Goal: Communication & Community: Ask a question

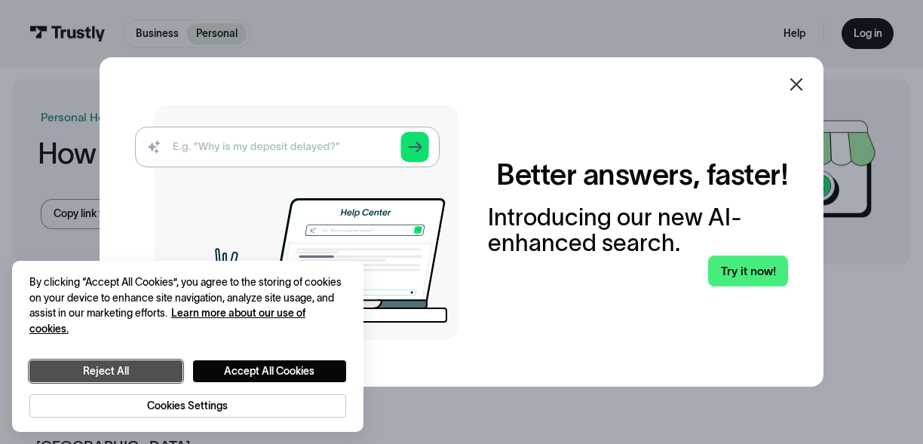
click at [133, 370] on button "Reject All" at bounding box center [105, 372] width 153 height 22
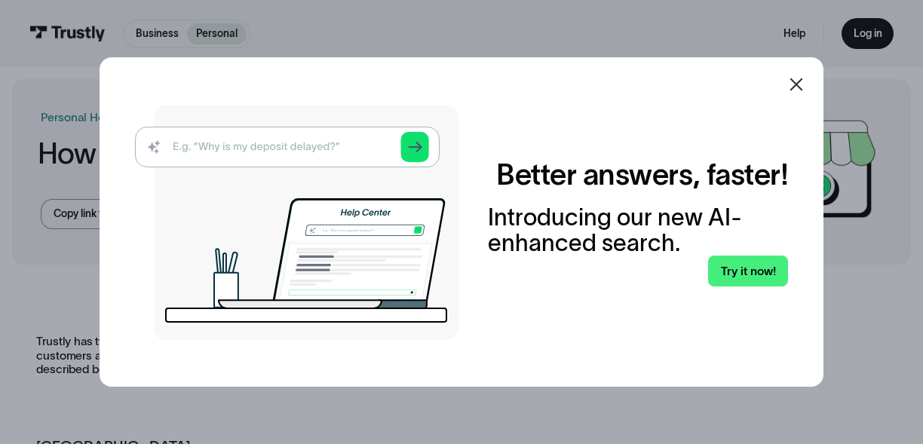
click at [794, 88] on icon at bounding box center [797, 84] width 13 height 13
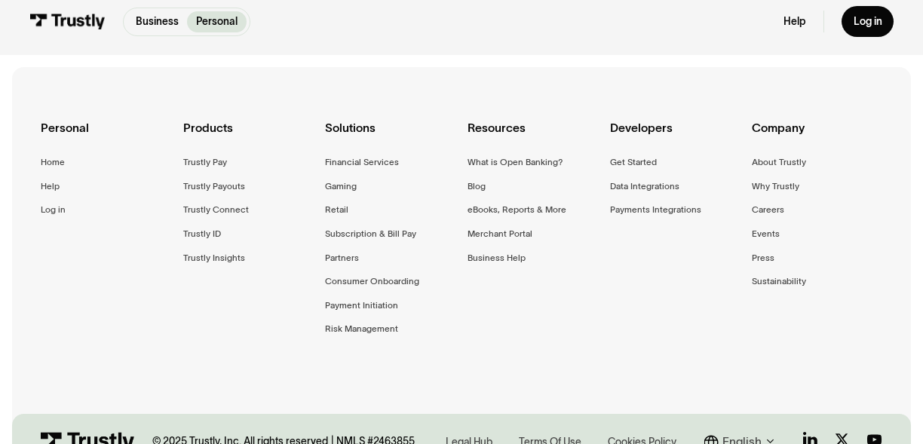
scroll to position [1169, 0]
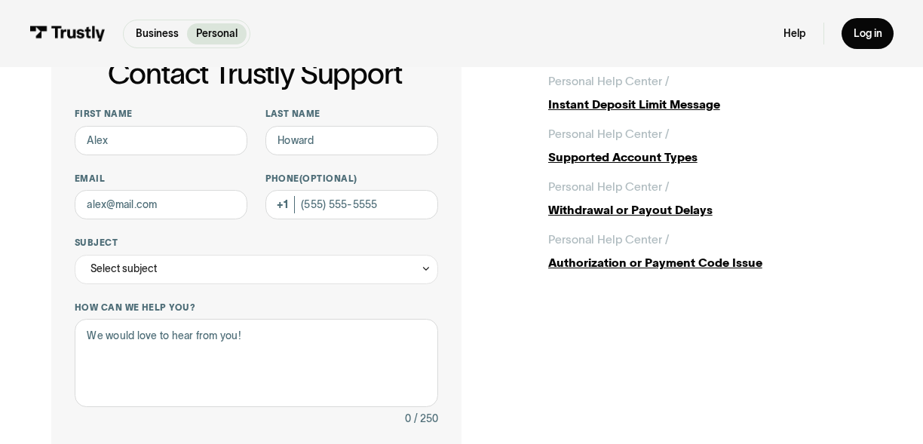
scroll to position [438, 0]
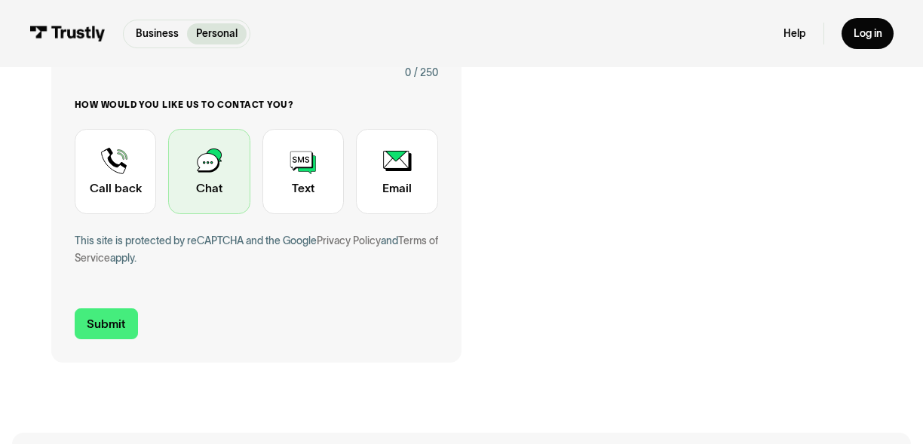
click at [198, 176] on div "Contact Trustly Support" at bounding box center [209, 172] width 82 height 86
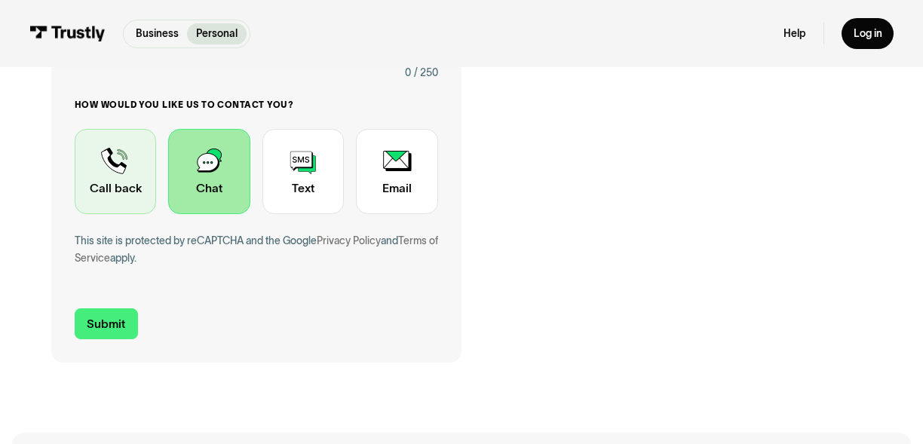
click at [106, 173] on div "Contact Trustly Support" at bounding box center [116, 172] width 82 height 86
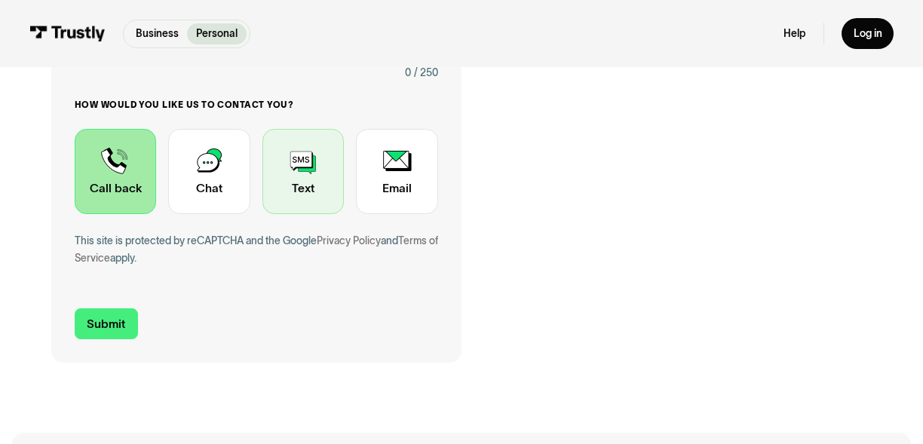
scroll to position [103, 0]
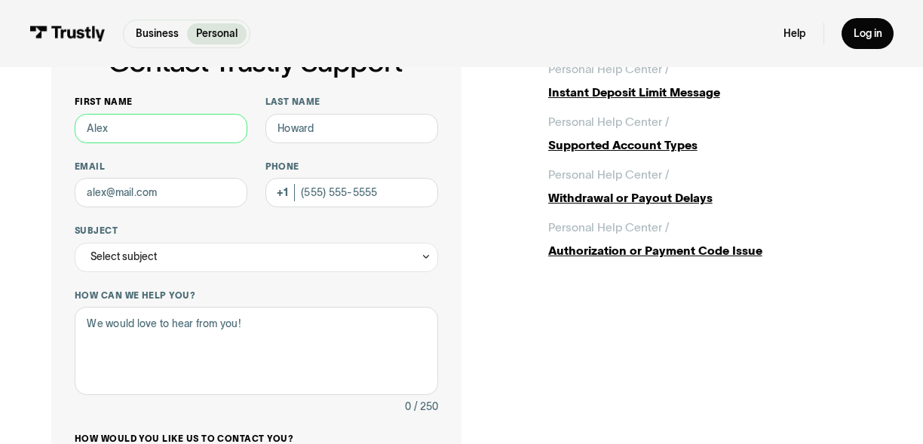
click at [176, 129] on input "First name" at bounding box center [161, 128] width 173 height 29
type input "Joshua"
type input "Sackheim"
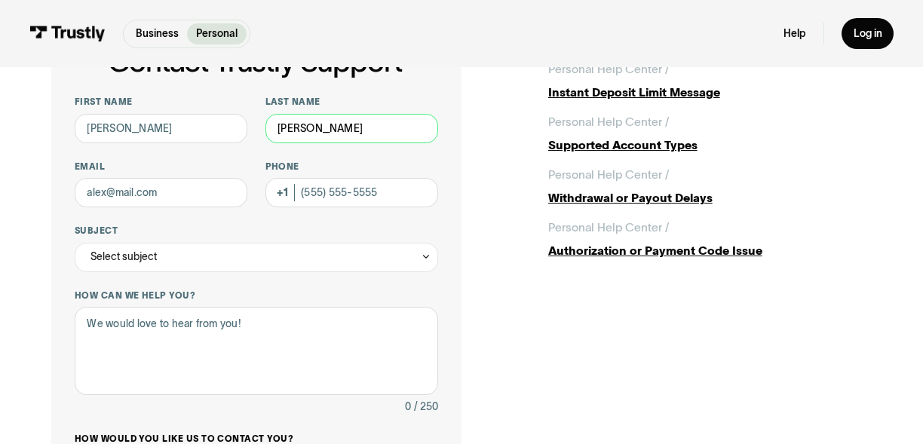
type input "Joshua.Sackheim@gmail.com"
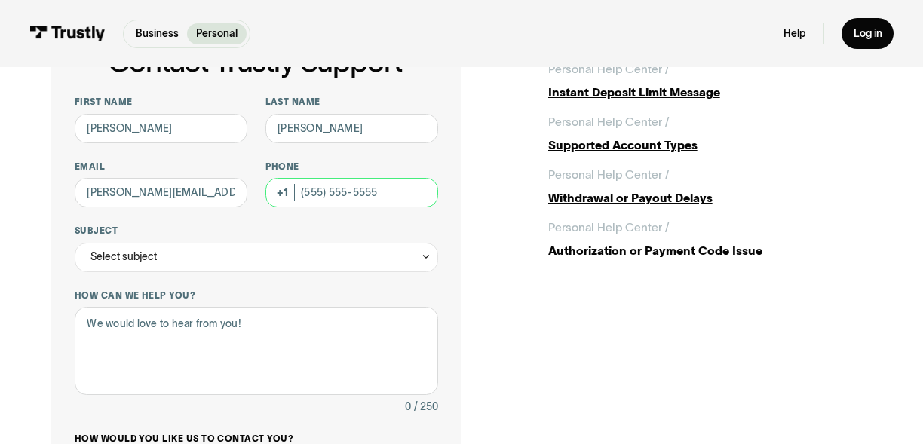
type input "(818) 298-4009"
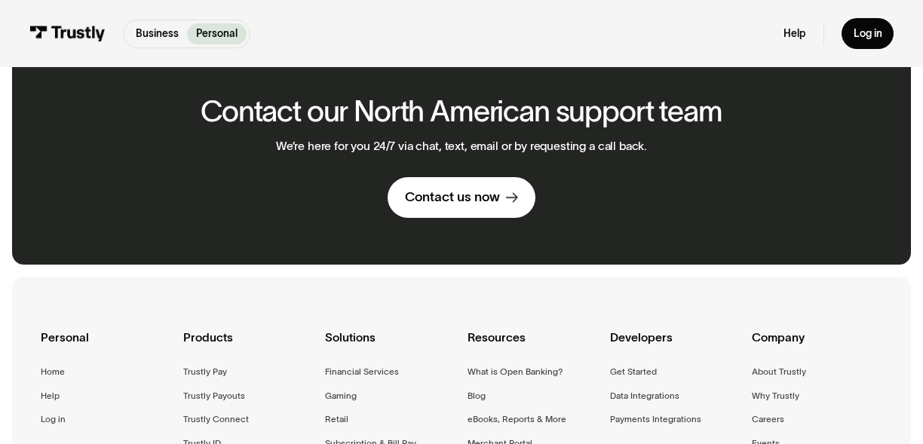
scroll to position [893, 0]
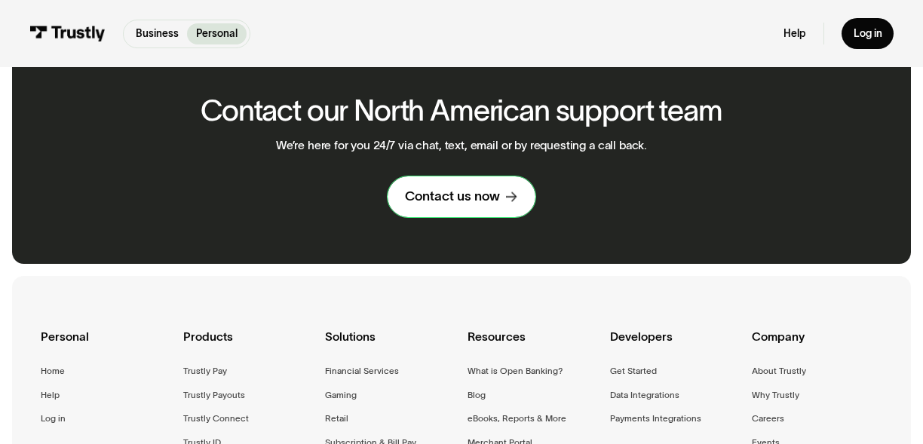
click at [500, 177] on link "Contact us now" at bounding box center [462, 197] width 148 height 41
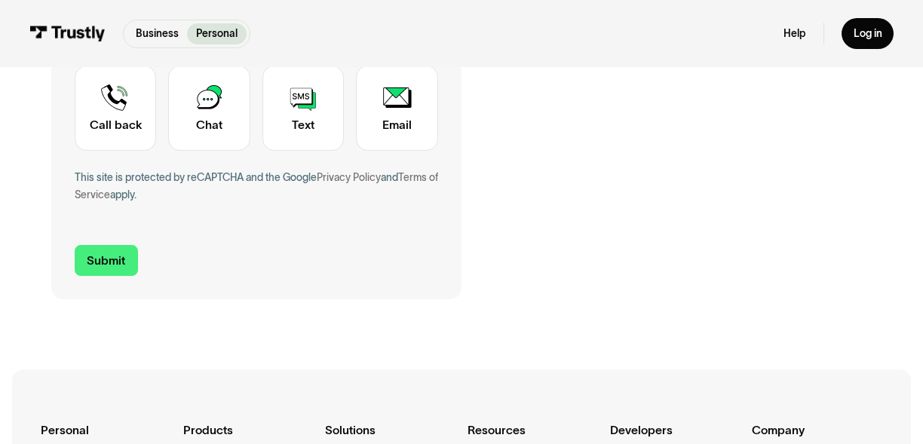
scroll to position [497, 0]
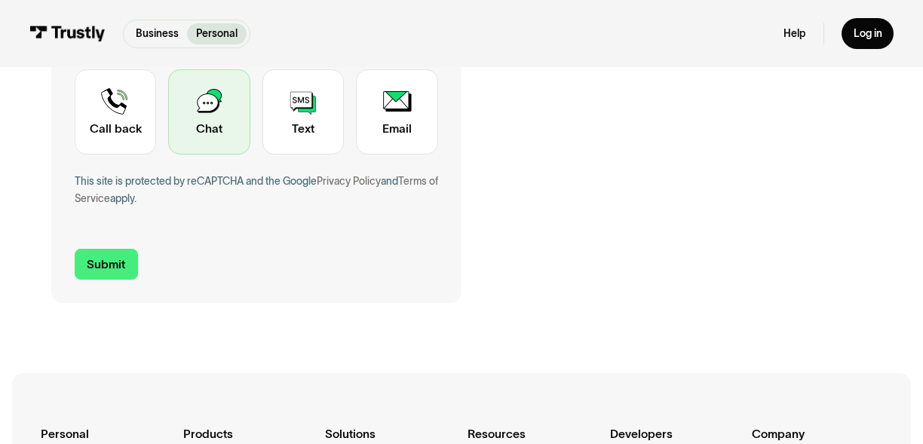
click at [214, 115] on div "Contact Trustly Support" at bounding box center [209, 112] width 82 height 86
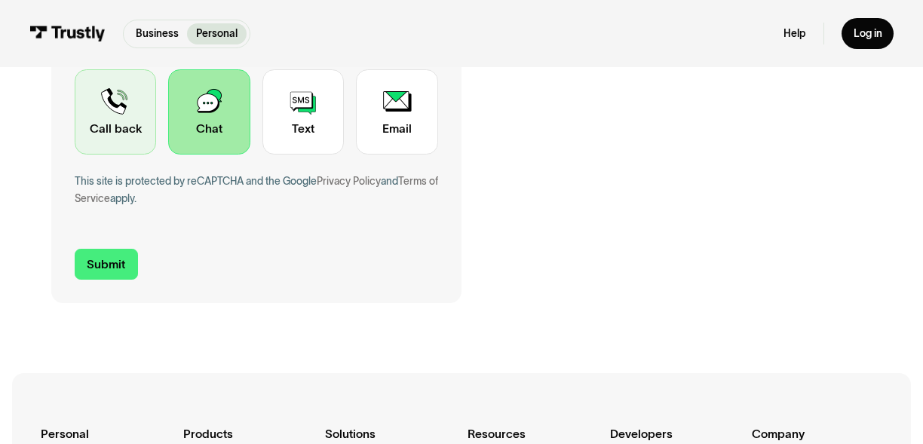
click at [121, 109] on div "Contact Trustly Support" at bounding box center [116, 112] width 82 height 86
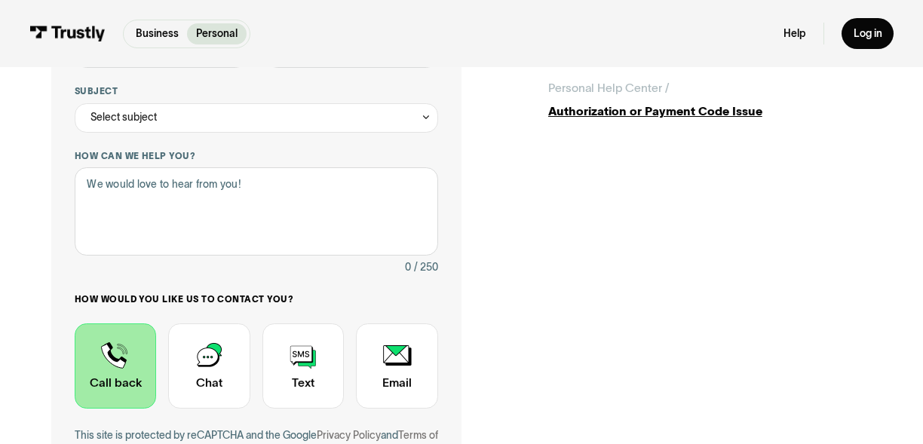
scroll to position [0, 0]
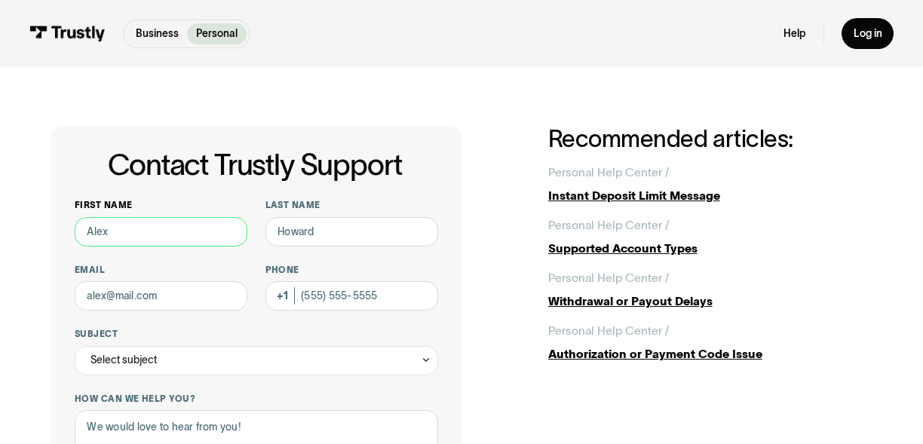
click at [154, 232] on input "First name" at bounding box center [161, 231] width 173 height 29
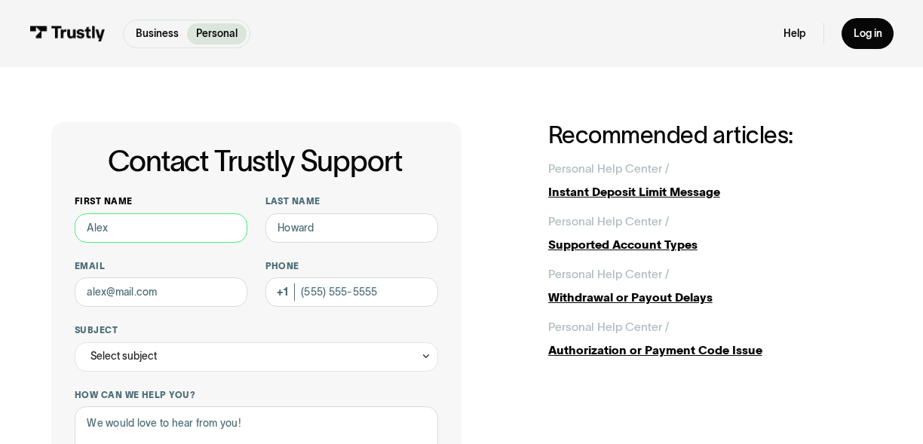
type input "J"
type input "Joshua"
click at [335, 225] on input "Last name" at bounding box center [352, 228] width 173 height 29
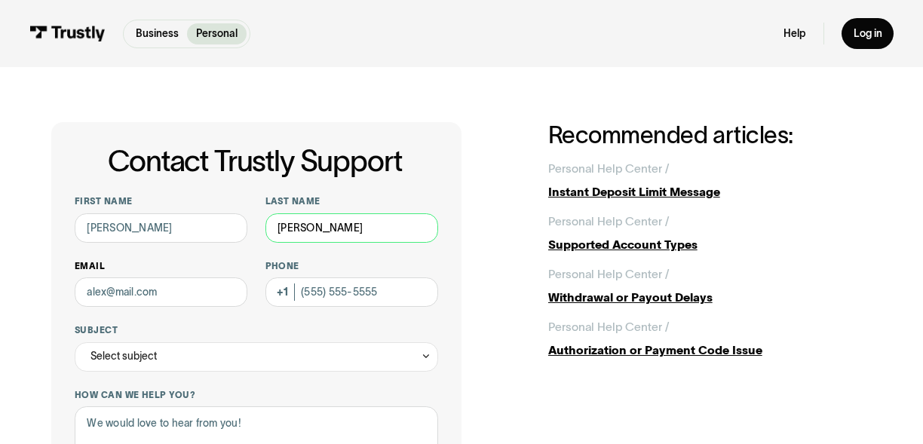
type input "Sackheim"
click at [167, 284] on input "Email" at bounding box center [161, 292] width 173 height 29
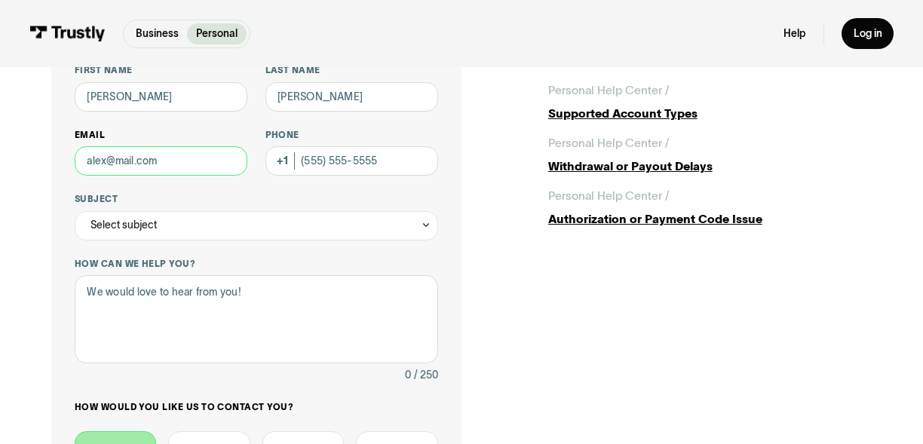
click at [147, 158] on input "Email" at bounding box center [161, 160] width 173 height 29
type input "Joshua.Sackheim@gmail.com"
type input "(818) 298-4009"
click at [234, 229] on div "Select subject" at bounding box center [257, 225] width 364 height 29
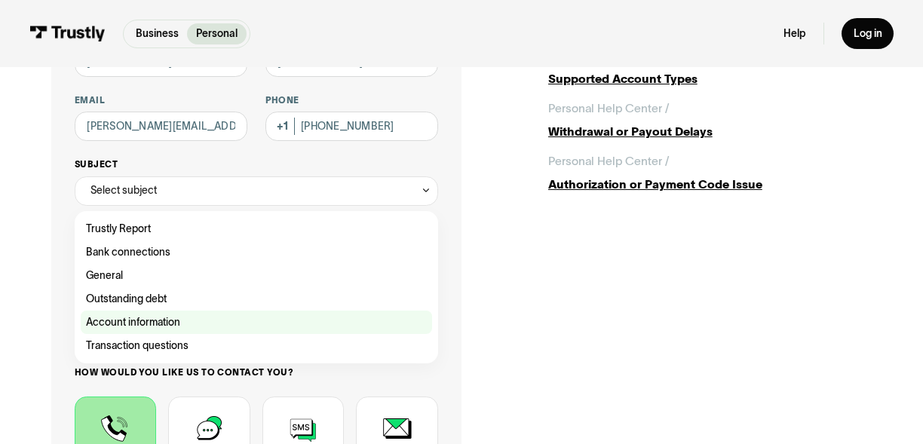
scroll to position [172, 0]
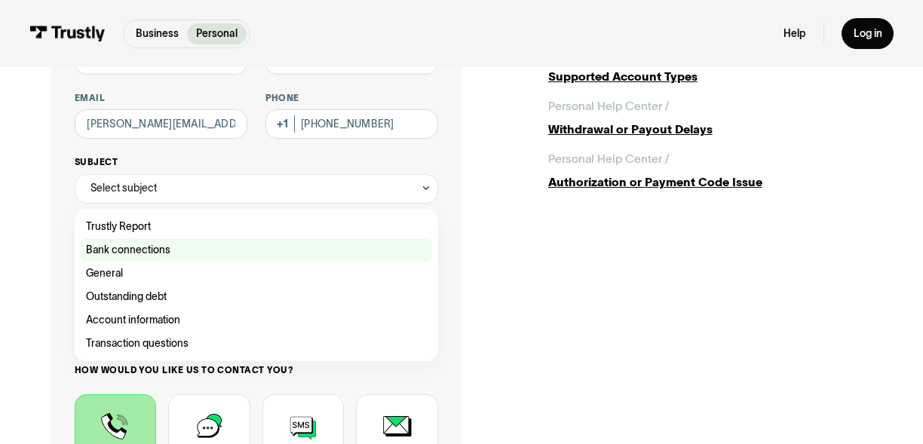
click at [156, 254] on div "Contact Trustly Support" at bounding box center [257, 249] width 352 height 23
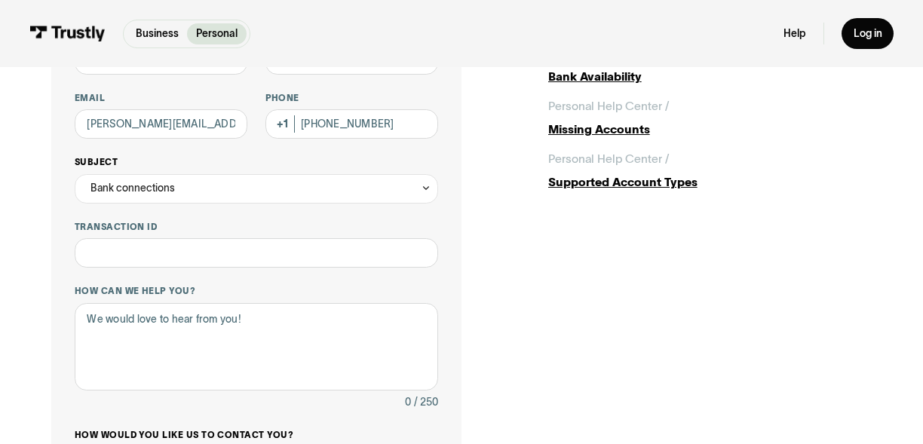
click at [174, 195] on div "Bank connections" at bounding box center [257, 188] width 364 height 29
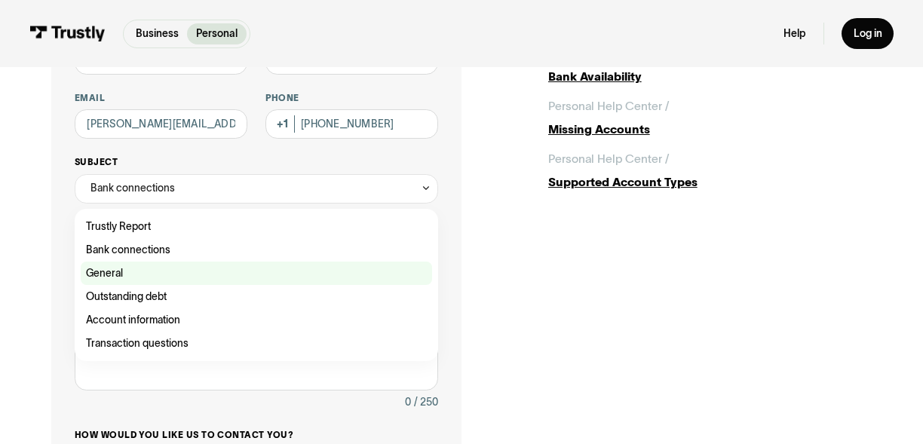
click at [138, 275] on div "Contact Trustly Support" at bounding box center [257, 273] width 352 height 23
type input "*******"
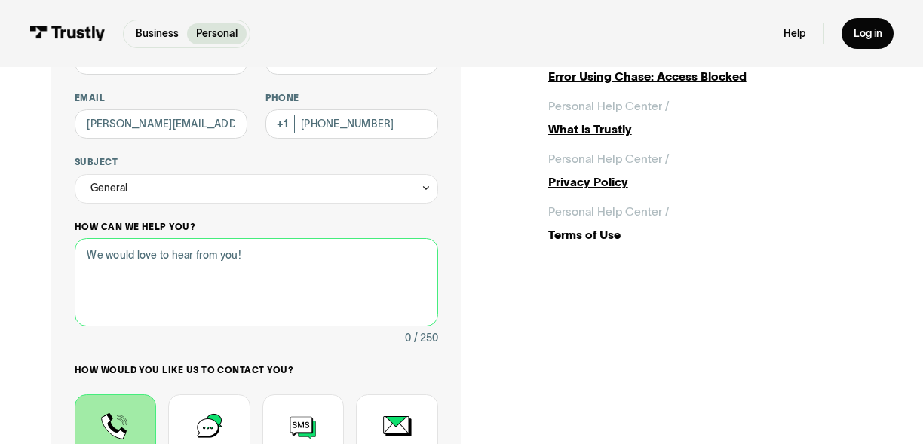
click at [153, 302] on textarea "How can we help you?" at bounding box center [257, 282] width 364 height 88
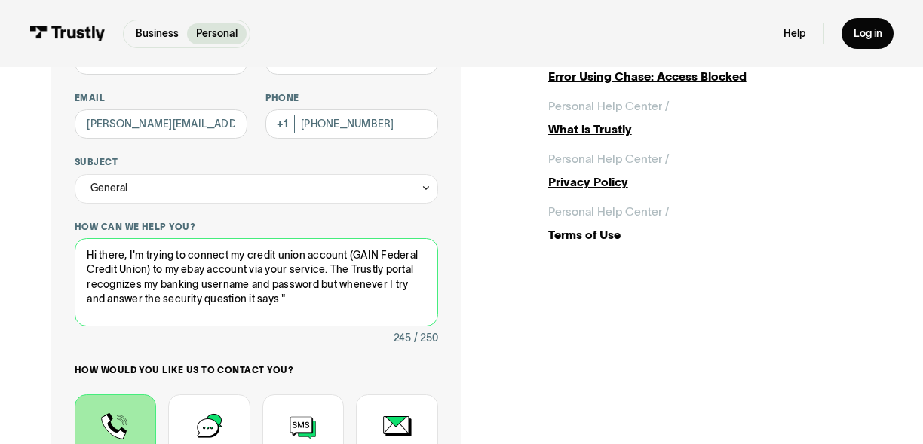
paste textarea "Cardshark1776!"
drag, startPoint x: 244, startPoint y: 312, endPoint x: 129, endPoint y: 315, distance: 115.5
click at [129, 315] on textarea "Hi there, I'm trying to connect my credit union account (GAIN Federal Credit Un…" at bounding box center [257, 282] width 364 height 88
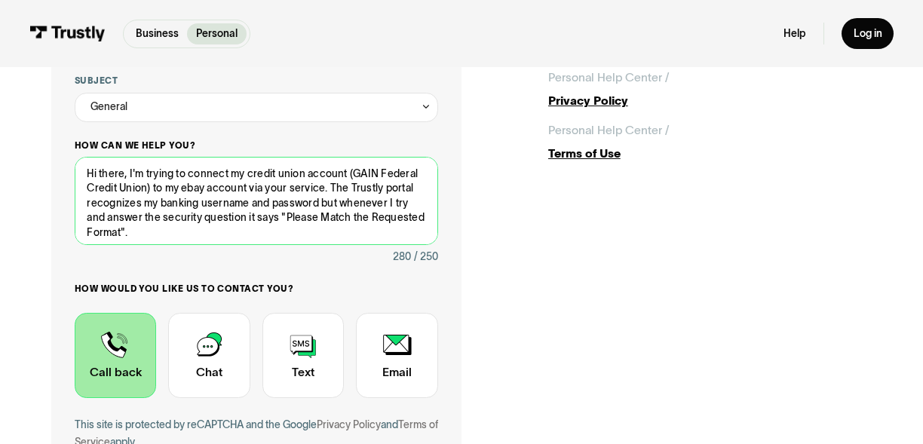
scroll to position [236, 0]
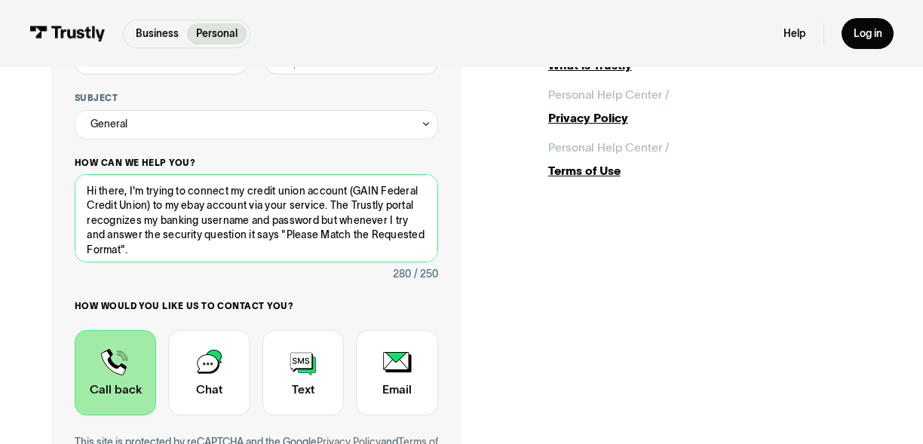
click at [238, 189] on textarea "Hi there, I'm trying to connect my credit union account (GAIN Federal Credit Un…" at bounding box center [257, 218] width 364 height 88
click at [204, 251] on textarea "Hi there, I'm trying to connect my credit union account (GAIN Federal Credit Un…" at bounding box center [257, 218] width 364 height 88
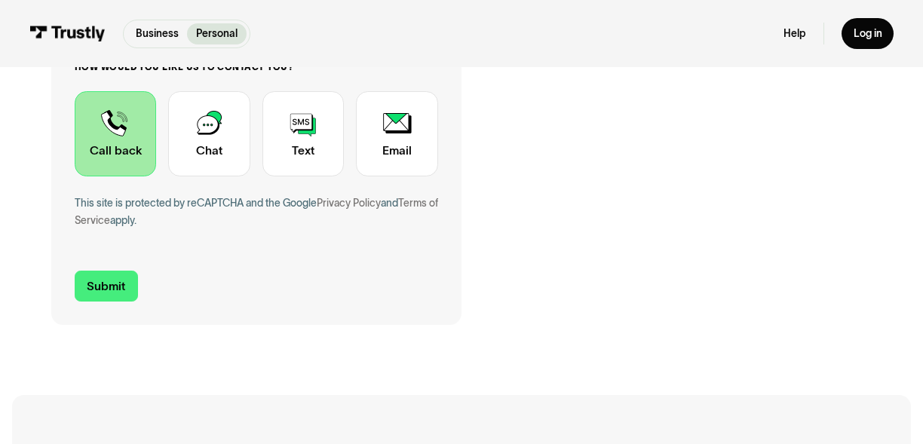
scroll to position [454, 0]
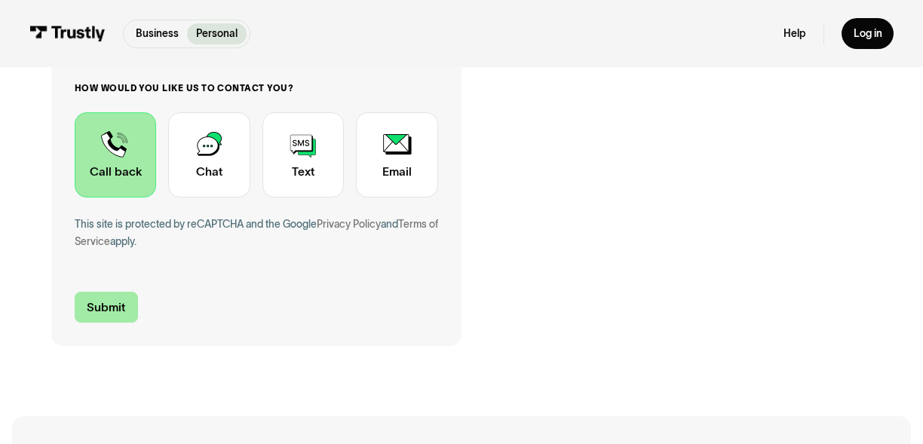
type textarea "Hi there, I'm trying to connect my credit union account (GAIN Federal Credit Un…"
click at [103, 306] on input "Submit" at bounding box center [106, 307] width 63 height 31
type input "+18182984009"
